Goal: Find specific page/section: Find specific page/section

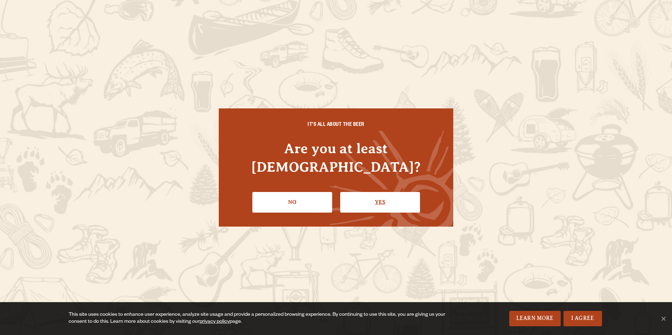
click at [362, 195] on link "Yes" at bounding box center [380, 202] width 80 height 20
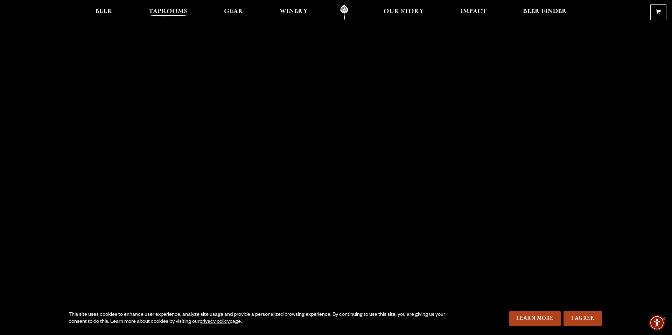
click at [164, 10] on span "Taprooms" at bounding box center [168, 12] width 38 height 6
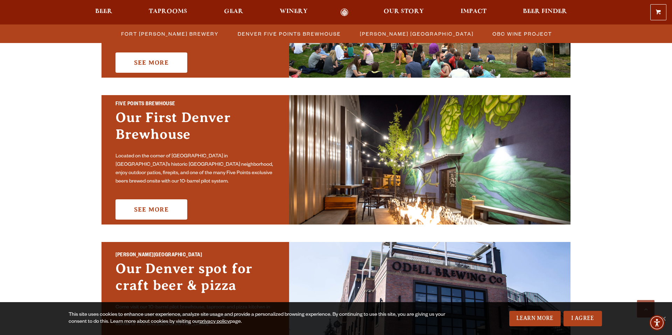
scroll to position [311, 0]
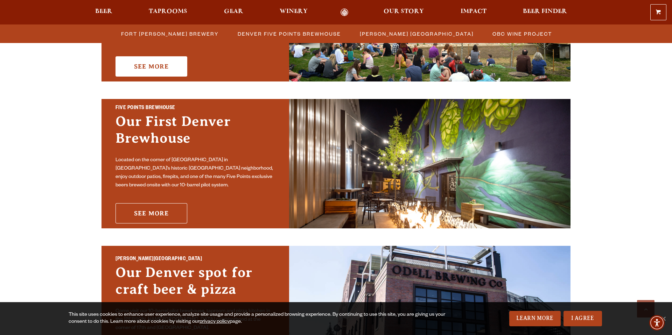
click at [139, 208] on link "See More" at bounding box center [151, 213] width 72 height 20
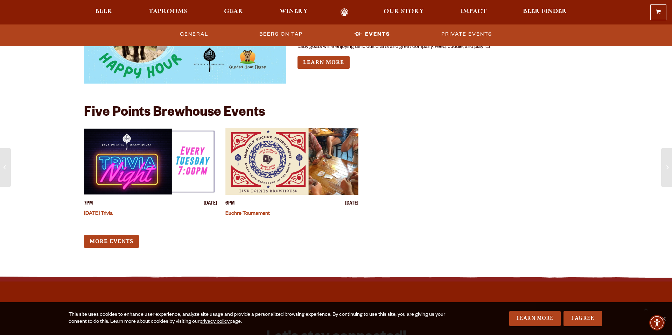
scroll to position [787, 0]
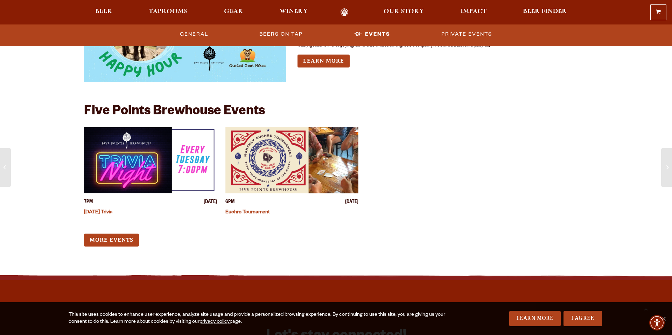
click at [113, 241] on link "More Events" at bounding box center [111, 240] width 55 height 13
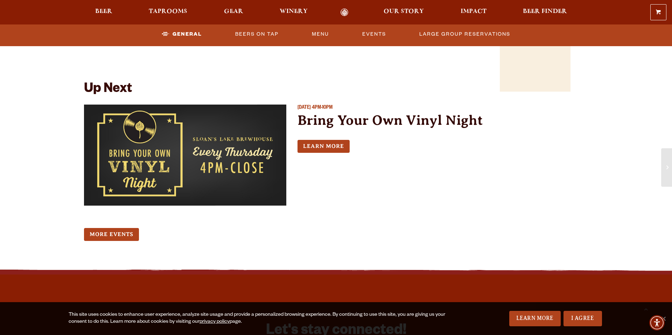
scroll to position [667, 0]
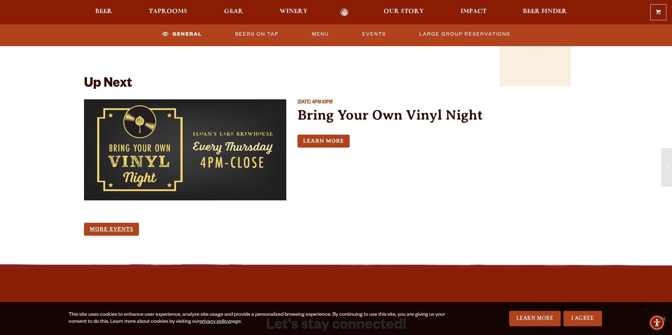
click at [127, 224] on link "More Events" at bounding box center [111, 229] width 55 height 13
